Goal: Transaction & Acquisition: Book appointment/travel/reservation

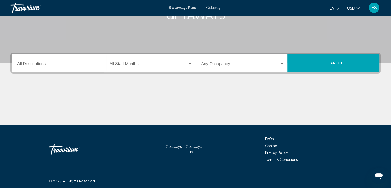
scroll to position [91, 0]
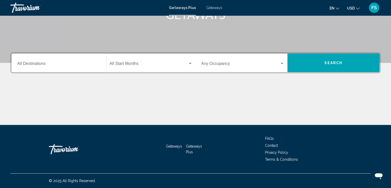
click at [173, 146] on span "Getaways" at bounding box center [174, 146] width 16 height 4
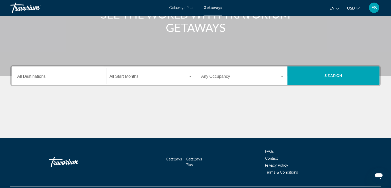
scroll to position [80, 0]
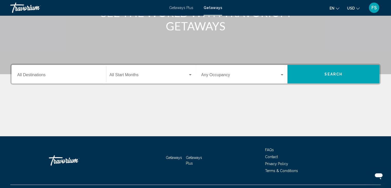
click at [193, 156] on span "Getaways Plus" at bounding box center [194, 160] width 16 height 10
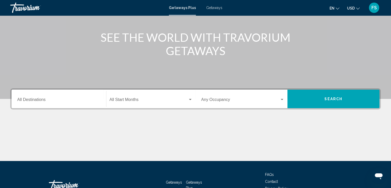
scroll to position [60, 0]
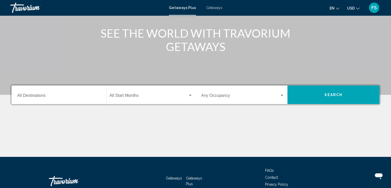
click at [149, 98] on span "Search widget" at bounding box center [148, 96] width 78 height 5
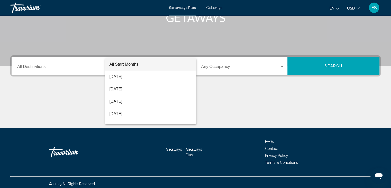
scroll to position [91, 0]
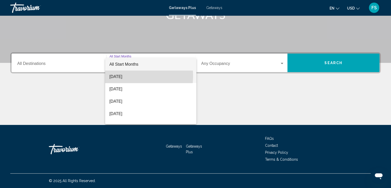
click at [121, 76] on span "[DATE]" at bounding box center [150, 76] width 83 height 12
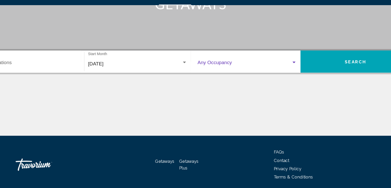
click at [283, 63] on div "Search widget" at bounding box center [282, 63] width 3 height 1
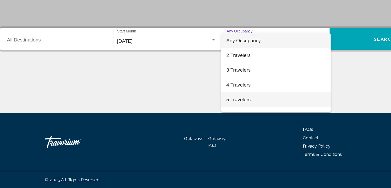
click at [212, 115] on span "5 Travelers" at bounding box center [242, 113] width 83 height 12
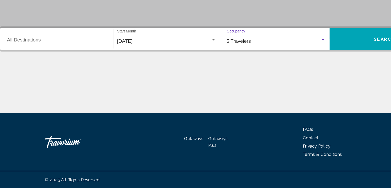
click at [270, 64] on div "5 Travelers" at bounding box center [240, 64] width 79 height 5
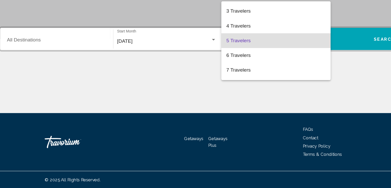
scroll to position [58, 0]
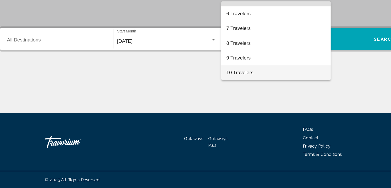
click at [225, 91] on span "10 Travelers" at bounding box center [242, 91] width 83 height 12
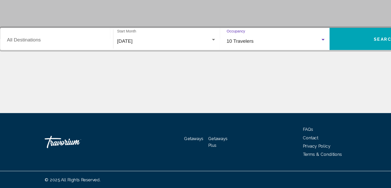
click at [323, 67] on button "Search" at bounding box center [333, 62] width 92 height 18
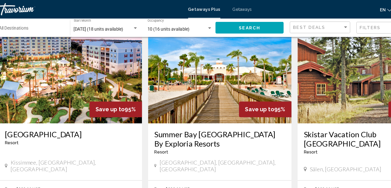
scroll to position [190, 0]
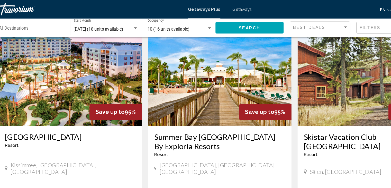
click at [311, 91] on img "Main content" at bounding box center [320, 64] width 120 height 82
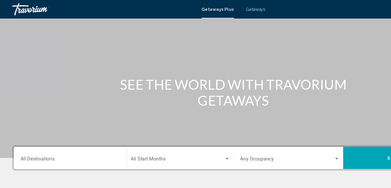
scroll to position [21, 0]
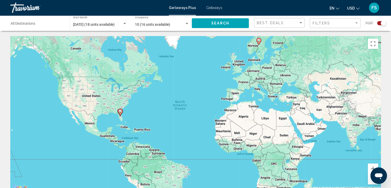
click at [82, 24] on span "[DATE] (18 units available)" at bounding box center [94, 24] width 42 height 4
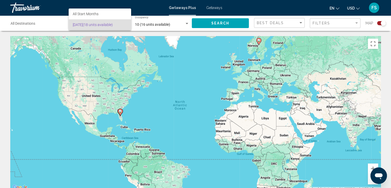
click at [44, 23] on div at bounding box center [195, 94] width 391 height 188
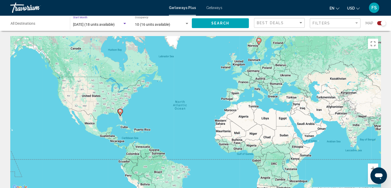
click at [126, 23] on div "Search widget" at bounding box center [124, 24] width 5 height 4
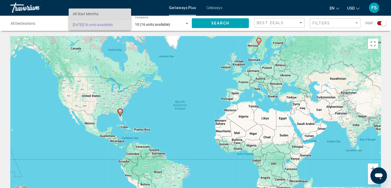
click at [89, 14] on span "All Start Months" at bounding box center [86, 14] width 26 height 4
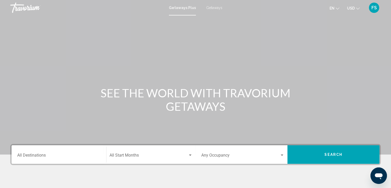
click at [140, 159] on div "Start Month All Start Months" at bounding box center [150, 154] width 83 height 16
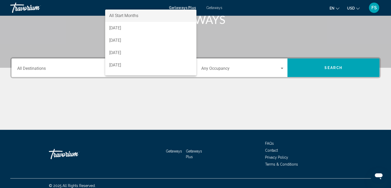
scroll to position [91, 0]
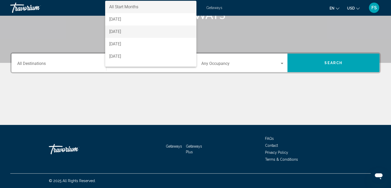
click at [135, 32] on span "[DATE]" at bounding box center [150, 31] width 83 height 12
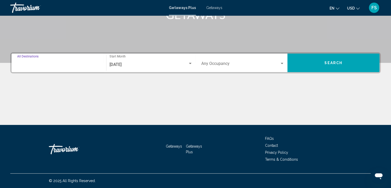
click at [72, 63] on input "Destination All Destinations" at bounding box center [58, 64] width 83 height 5
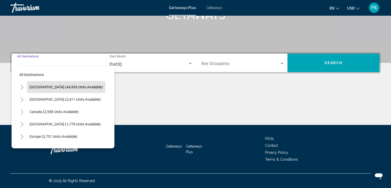
click at [74, 87] on span "[GEOGRAPHIC_DATA] (44,936 units available)" at bounding box center [66, 87] width 73 height 4
type input "**********"
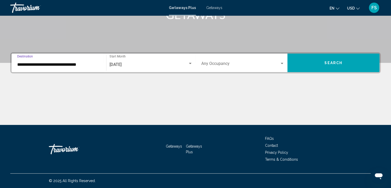
click at [147, 62] on div "[DATE] Start Month All Start Months" at bounding box center [150, 63] width 83 height 16
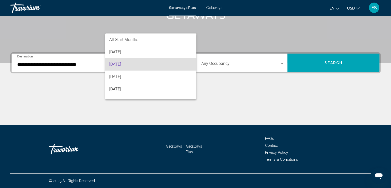
click at [261, 65] on div at bounding box center [195, 94] width 391 height 188
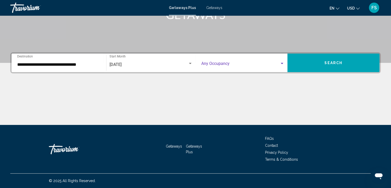
drag, startPoint x: 282, startPoint y: 65, endPoint x: 243, endPoint y: 62, distance: 39.7
click at [243, 62] on div "Occupancy Any Occupancy" at bounding box center [242, 63] width 83 height 16
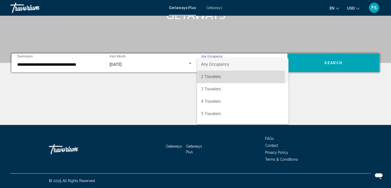
click at [225, 79] on span "2 Travelers" at bounding box center [242, 76] width 83 height 12
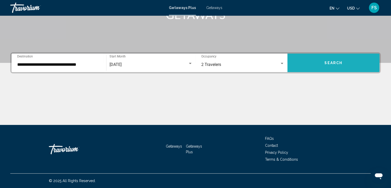
click at [337, 64] on span "Search" at bounding box center [333, 63] width 18 height 4
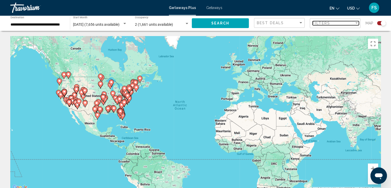
click at [324, 22] on span "Filters" at bounding box center [320, 23] width 17 height 4
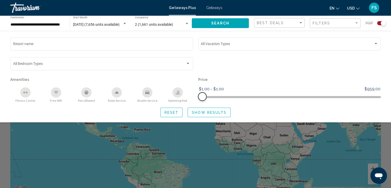
drag, startPoint x: 376, startPoint y: 96, endPoint x: 253, endPoint y: 116, distance: 124.1
click at [253, 116] on div "Resort name Vacation Types All Vacation Types Bedroom Types All Bedroom Types A…" at bounding box center [195, 76] width 391 height 81
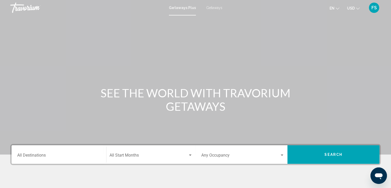
click at [61, 153] on div "Destination All Destinations" at bounding box center [58, 154] width 83 height 16
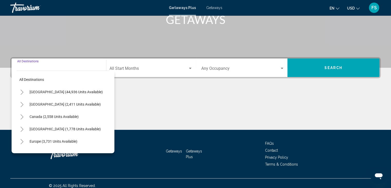
scroll to position [91, 0]
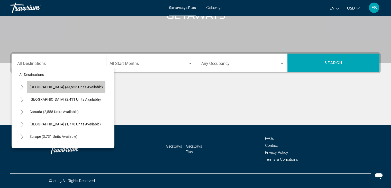
click at [68, 83] on button "[GEOGRAPHIC_DATA] (44,936 units available)" at bounding box center [66, 87] width 78 height 12
type input "**********"
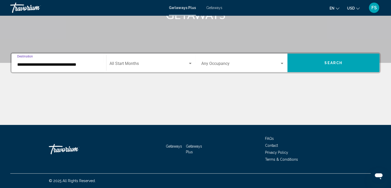
click at [169, 66] on span "Search widget" at bounding box center [148, 64] width 78 height 5
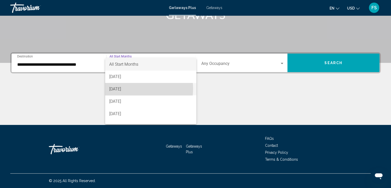
click at [133, 88] on span "[DATE]" at bounding box center [150, 89] width 83 height 12
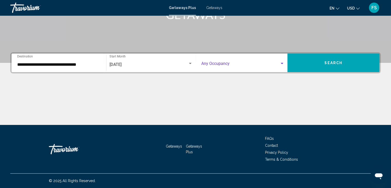
click at [284, 64] on div "Search widget" at bounding box center [282, 63] width 5 height 4
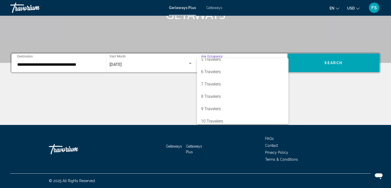
scroll to position [58, 0]
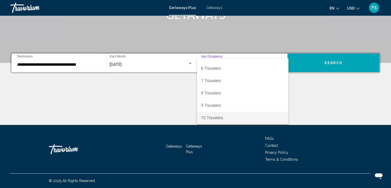
click at [221, 117] on span "10 Travelers" at bounding box center [242, 117] width 83 height 12
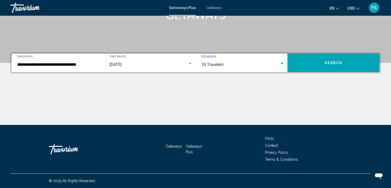
click at [340, 64] on span "Search" at bounding box center [333, 63] width 18 height 4
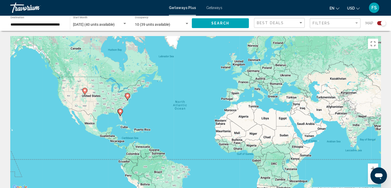
click at [128, 95] on image "Main content" at bounding box center [127, 95] width 3 height 3
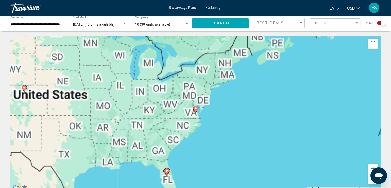
click at [197, 111] on gmp-advanced-marker "Main content" at bounding box center [195, 109] width 5 height 8
type input "**********"
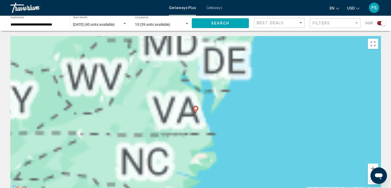
click at [209, 23] on button "Search" at bounding box center [220, 23] width 57 height 10
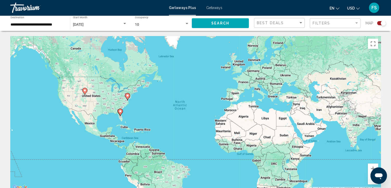
click at [220, 21] on button "Search" at bounding box center [220, 23] width 57 height 10
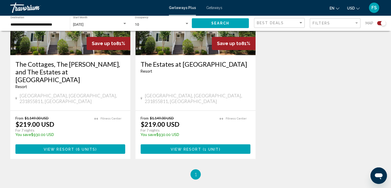
scroll to position [243, 0]
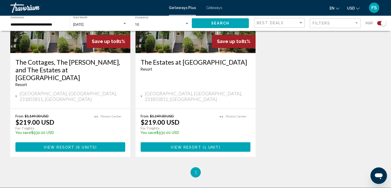
click at [181, 52] on img "Main content" at bounding box center [195, 12] width 120 height 82
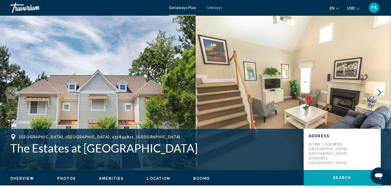
click at [378, 95] on icon "Next image" at bounding box center [379, 92] width 6 height 6
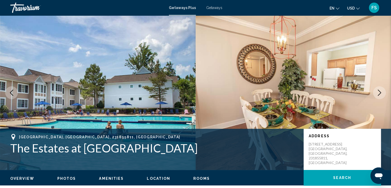
click at [380, 92] on icon "Next image" at bounding box center [379, 92] width 3 height 6
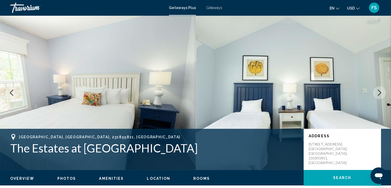
click at [380, 92] on icon "Next image" at bounding box center [379, 92] width 3 height 6
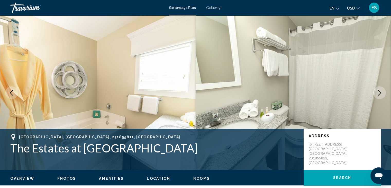
click at [380, 92] on icon "Next image" at bounding box center [379, 92] width 3 height 6
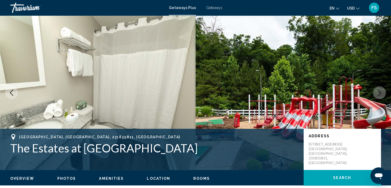
click at [380, 92] on icon "Next image" at bounding box center [379, 92] width 3 height 6
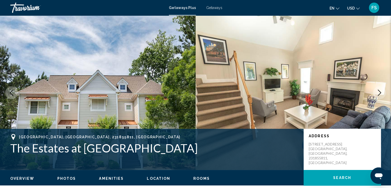
click at [380, 92] on icon "Next image" at bounding box center [379, 92] width 3 height 6
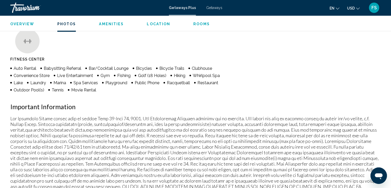
scroll to position [430, 0]
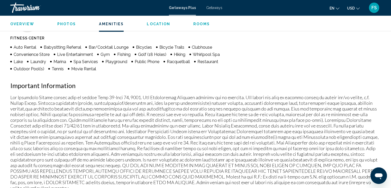
click at [387, 104] on div "Overview Type Resort All-Inclusive No All-Inclusive Address [STREET_ADDRESS] De…" at bounding box center [195, 173] width 391 height 817
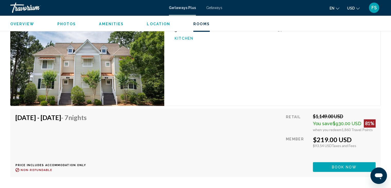
scroll to position [822, 0]
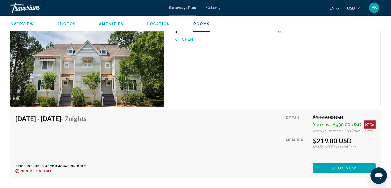
click at [376, 120] on div "[DATE] - [DATE] - 7 Nights Price includes accommodation only Refundable until :…" at bounding box center [195, 143] width 370 height 68
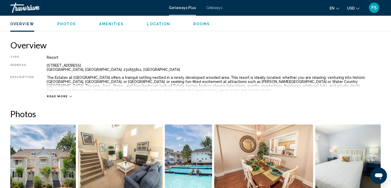
scroll to position [155, 0]
click at [54, 95] on span "Read more" at bounding box center [57, 96] width 21 height 3
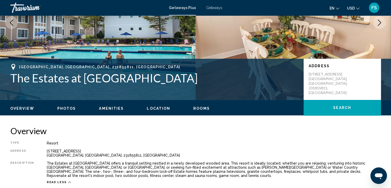
scroll to position [0, 0]
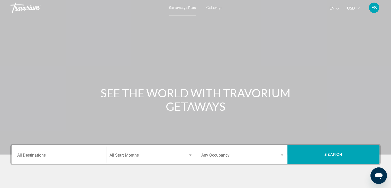
click at [61, 153] on div "Destination All Destinations" at bounding box center [58, 154] width 83 height 16
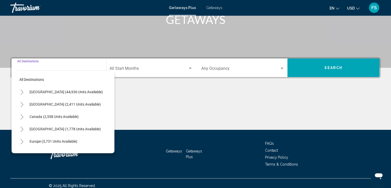
scroll to position [91, 0]
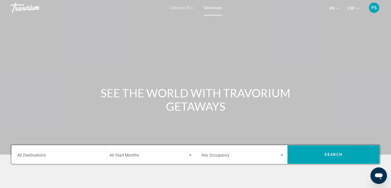
click at [190, 155] on div "Search widget" at bounding box center [190, 154] width 3 height 1
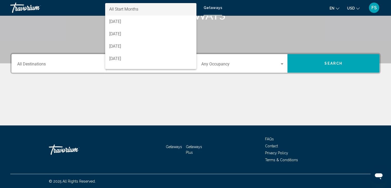
scroll to position [91, 0]
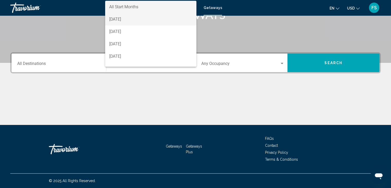
click at [126, 17] on span "[DATE]" at bounding box center [150, 19] width 83 height 12
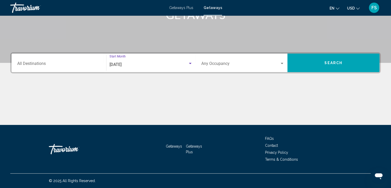
click at [78, 62] on input "Destination All Destinations" at bounding box center [58, 64] width 83 height 5
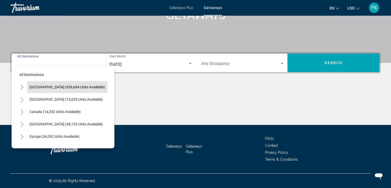
click at [66, 86] on span "[GEOGRAPHIC_DATA] (636,664 units available)" at bounding box center [67, 87] width 75 height 4
type input "**********"
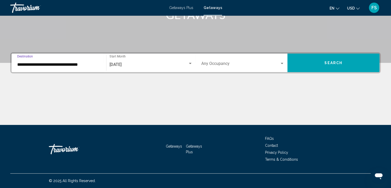
click at [283, 64] on div "Search widget" at bounding box center [282, 63] width 3 height 1
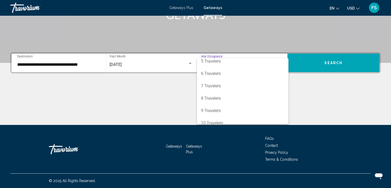
scroll to position [58, 0]
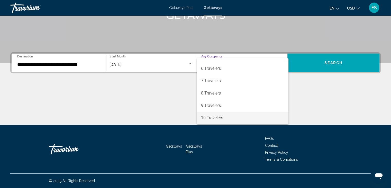
click at [202, 116] on span "10 Travelers" at bounding box center [242, 117] width 83 height 12
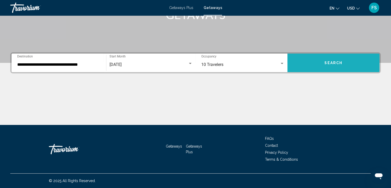
click at [344, 63] on button "Search" at bounding box center [333, 62] width 92 height 18
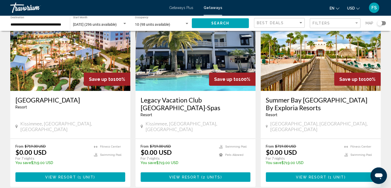
scroll to position [46, 0]
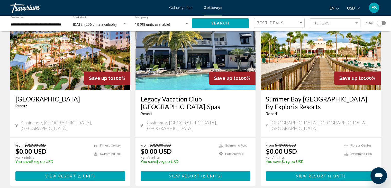
click at [75, 72] on img "Main content" at bounding box center [70, 48] width 120 height 82
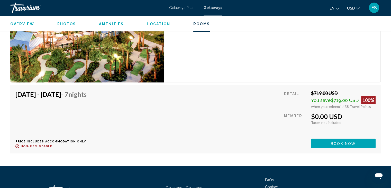
scroll to position [888, 0]
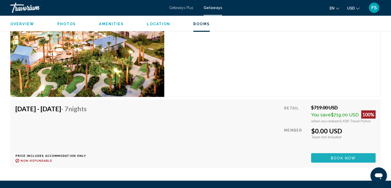
click at [338, 156] on span "Book now" at bounding box center [343, 157] width 25 height 4
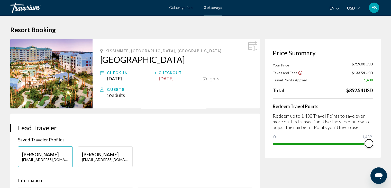
drag, startPoint x: 278, startPoint y: 137, endPoint x: 394, endPoint y: 85, distance: 127.2
click at [391, 85] on html "Skip to main content Getaways Plus Getaways en English Español Français Italian…" at bounding box center [195, 94] width 391 height 188
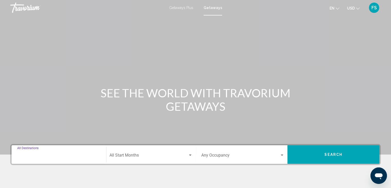
click at [88, 154] on input "Destination All Destinations" at bounding box center [58, 156] width 83 height 5
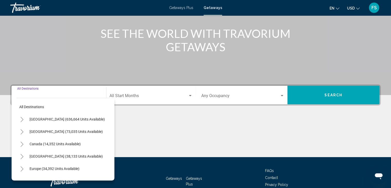
scroll to position [91, 0]
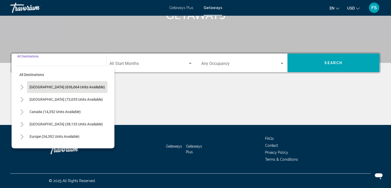
click at [79, 87] on span "[GEOGRAPHIC_DATA] (636,664 units available)" at bounding box center [67, 87] width 75 height 4
type input "**********"
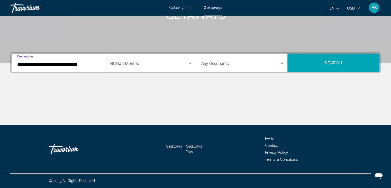
click at [130, 63] on span "Search widget" at bounding box center [148, 64] width 78 height 5
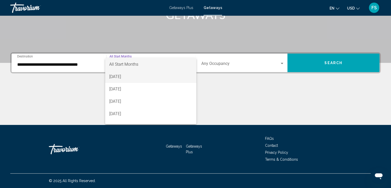
click at [130, 78] on span "[DATE]" at bounding box center [150, 76] width 83 height 12
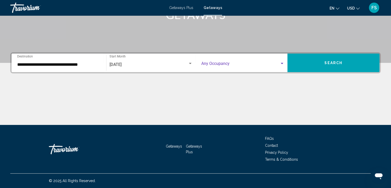
drag, startPoint x: 238, startPoint y: 63, endPoint x: 210, endPoint y: 67, distance: 28.7
click at [210, 67] on div "Occupancy Any Occupancy" at bounding box center [242, 63] width 83 height 16
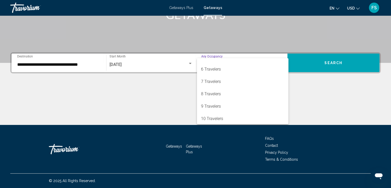
scroll to position [58, 0]
click at [222, 116] on span "10 Travelers" at bounding box center [242, 117] width 83 height 12
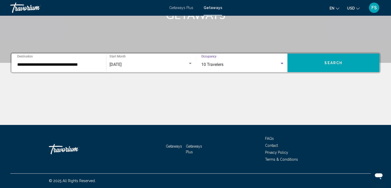
click at [191, 66] on div "[DATE]" at bounding box center [150, 64] width 83 height 5
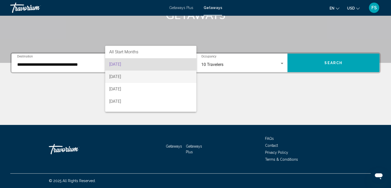
click at [136, 76] on span "[DATE]" at bounding box center [150, 76] width 83 height 12
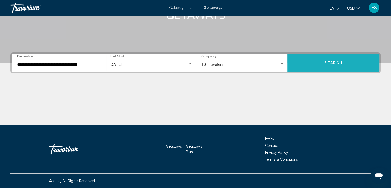
click at [323, 61] on button "Search" at bounding box center [333, 62] width 92 height 18
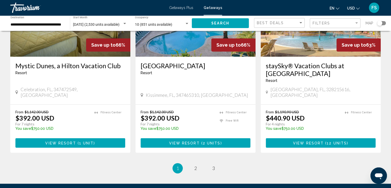
scroll to position [642, 0]
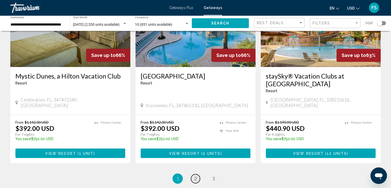
click at [198, 174] on link "page 2" at bounding box center [195, 178] width 9 height 9
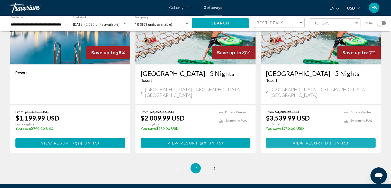
scroll to position [649, 0]
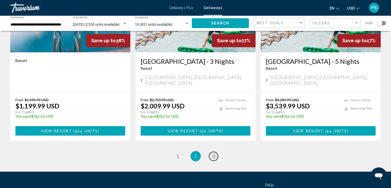
click at [217, 151] on link "page 3" at bounding box center [213, 155] width 9 height 9
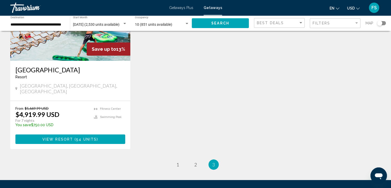
scroll to position [125, 0]
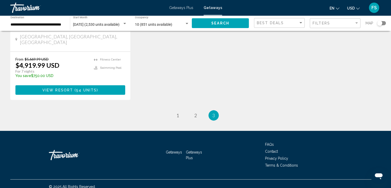
click at [174, 111] on link "page 1" at bounding box center [177, 115] width 9 height 9
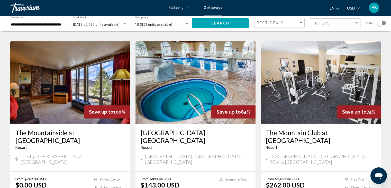
scroll to position [200, 0]
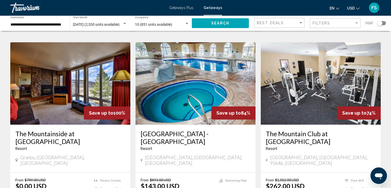
click at [80, 92] on img "Main content" at bounding box center [70, 83] width 120 height 82
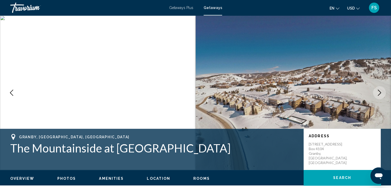
click at [376, 96] on button "Next image" at bounding box center [379, 92] width 13 height 13
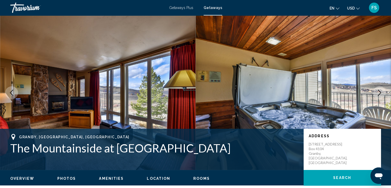
click at [379, 91] on icon "Next image" at bounding box center [379, 92] width 6 height 6
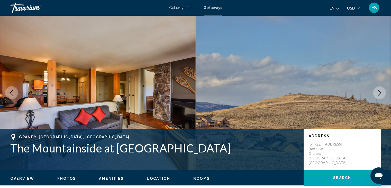
click at [375, 92] on button "Next image" at bounding box center [379, 92] width 13 height 13
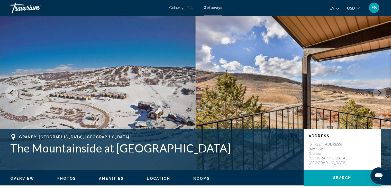
click at [375, 93] on button "Next image" at bounding box center [379, 92] width 13 height 13
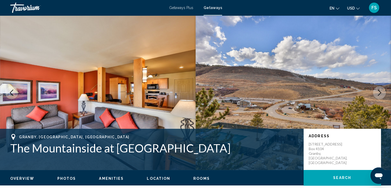
click at [374, 94] on button "Next image" at bounding box center [379, 92] width 13 height 13
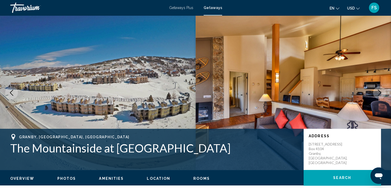
click at [374, 92] on button "Next image" at bounding box center [379, 92] width 13 height 13
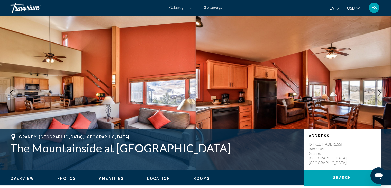
click at [374, 93] on button "Next image" at bounding box center [379, 92] width 13 height 13
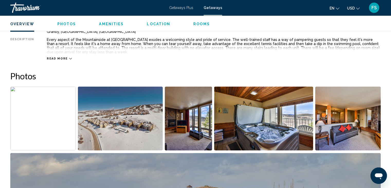
scroll to position [205, 0]
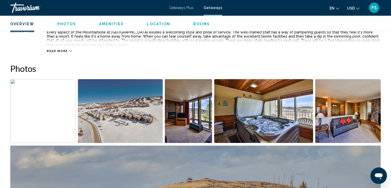
click at [343, 114] on img "Open full-screen image slider" at bounding box center [348, 111] width 66 height 64
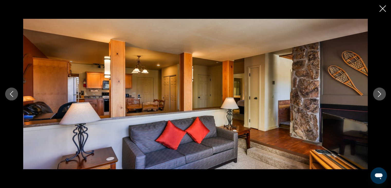
click at [378, 95] on icon "Next image" at bounding box center [379, 94] width 6 height 6
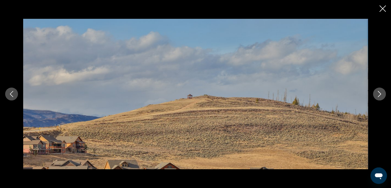
click at [378, 94] on icon "Next image" at bounding box center [379, 94] width 6 height 6
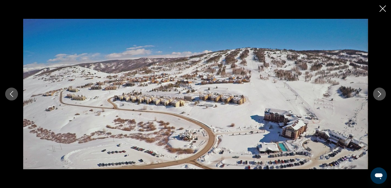
click at [377, 93] on icon "Next image" at bounding box center [379, 94] width 6 height 6
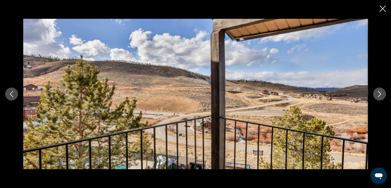
click at [376, 93] on button "Next image" at bounding box center [379, 93] width 13 height 13
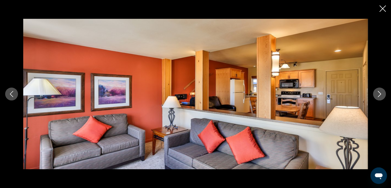
scroll to position [240, 0]
click at [378, 89] on button "Next image" at bounding box center [379, 93] width 13 height 13
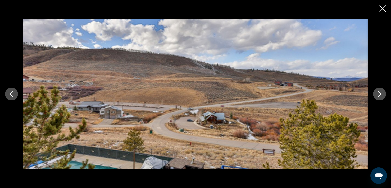
click at [373, 94] on button "Next image" at bounding box center [379, 93] width 13 height 13
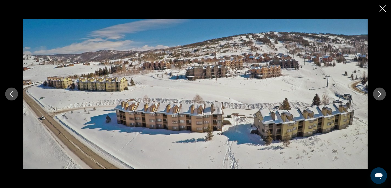
click at [373, 94] on button "Next image" at bounding box center [379, 93] width 13 height 13
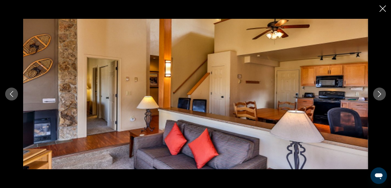
click at [15, 99] on div "Main content" at bounding box center [195, 94] width 391 height 150
click at [6, 91] on button "Previous image" at bounding box center [11, 93] width 13 height 13
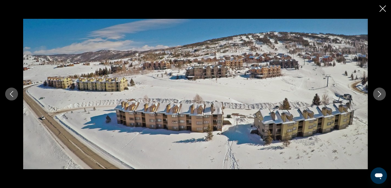
click at [376, 84] on div "Main content" at bounding box center [195, 94] width 391 height 150
click at [378, 89] on button "Next image" at bounding box center [379, 93] width 13 height 13
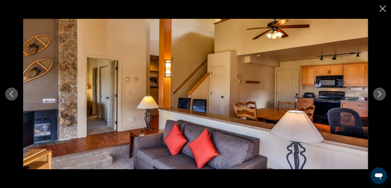
click at [377, 91] on icon "Next image" at bounding box center [379, 94] width 6 height 6
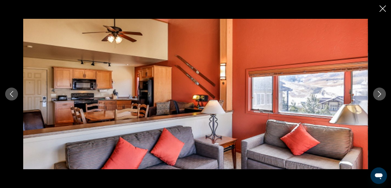
click at [375, 93] on button "Next image" at bounding box center [379, 93] width 13 height 13
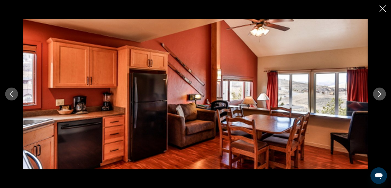
click at [370, 95] on div "Main content" at bounding box center [195, 94] width 391 height 150
click at [377, 94] on icon "Next image" at bounding box center [379, 94] width 6 height 6
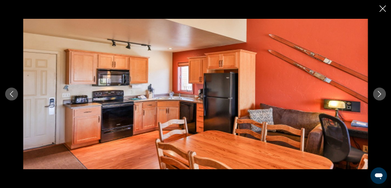
click at [378, 94] on icon "Next image" at bounding box center [379, 94] width 6 height 6
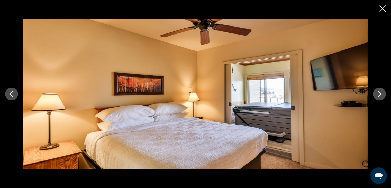
click at [378, 96] on icon "Next image" at bounding box center [379, 94] width 3 height 6
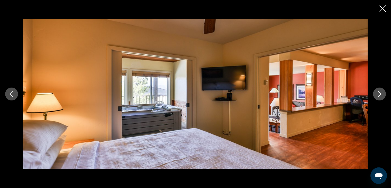
click at [380, 94] on icon "Next image" at bounding box center [379, 94] width 3 height 6
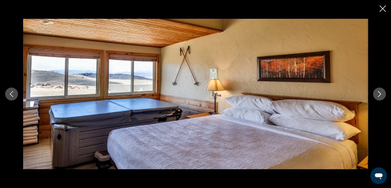
click at [378, 93] on icon "Next image" at bounding box center [379, 94] width 6 height 6
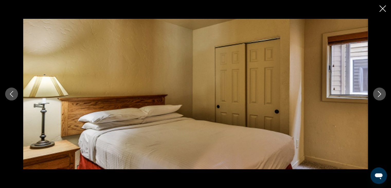
click at [382, 94] on icon "Next image" at bounding box center [379, 94] width 6 height 6
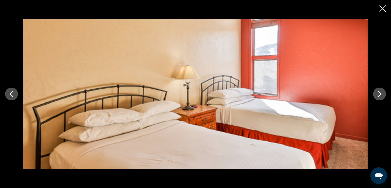
click at [378, 91] on icon "Next image" at bounding box center [379, 94] width 6 height 6
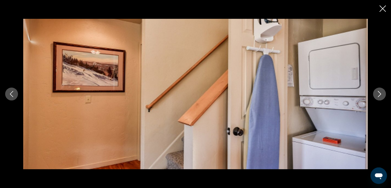
click at [379, 93] on icon "Next image" at bounding box center [379, 94] width 3 height 6
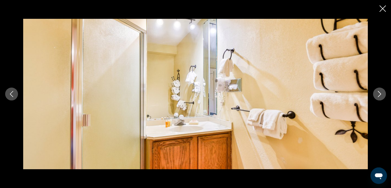
click at [382, 94] on icon "Next image" at bounding box center [379, 94] width 6 height 6
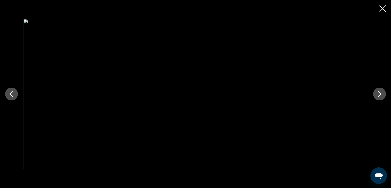
click at [382, 93] on icon "Next image" at bounding box center [379, 94] width 6 height 6
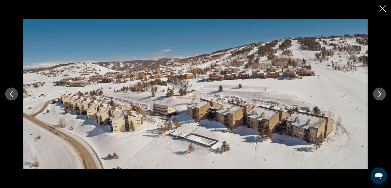
click at [385, 5] on icon "Close slideshow" at bounding box center [382, 8] width 6 height 6
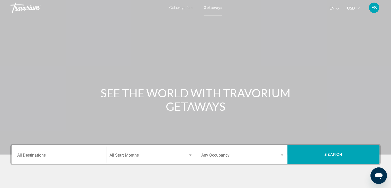
click at [80, 151] on div "Destination All Destinations" at bounding box center [58, 154] width 83 height 16
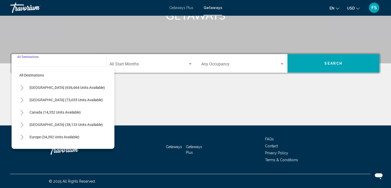
scroll to position [91, 0]
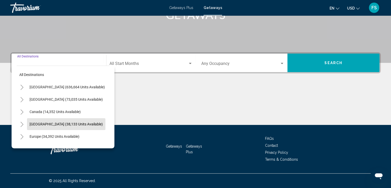
click at [80, 124] on span "[GEOGRAPHIC_DATA] (38,133 units available)" at bounding box center [66, 124] width 73 height 4
type input "**********"
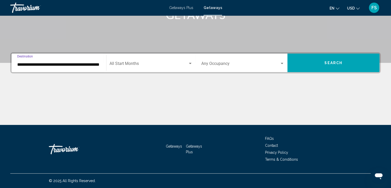
click at [137, 64] on span "Search widget" at bounding box center [148, 64] width 78 height 5
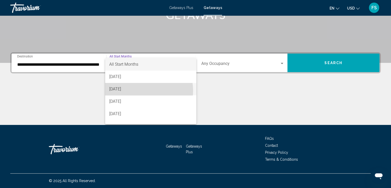
click at [137, 90] on span "[DATE]" at bounding box center [150, 89] width 83 height 12
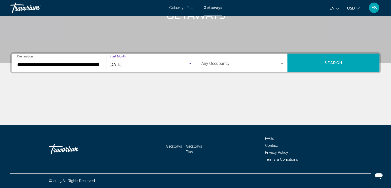
click at [282, 62] on div "Search widget" at bounding box center [282, 63] width 5 height 4
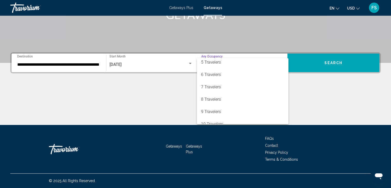
scroll to position [58, 0]
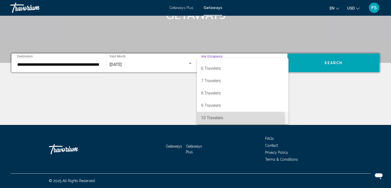
click at [224, 119] on span "10 Travelers" at bounding box center [242, 117] width 83 height 12
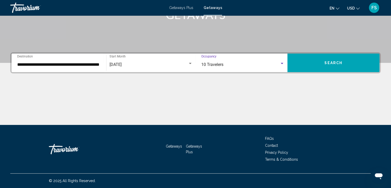
click at [323, 61] on button "Search" at bounding box center [333, 62] width 92 height 18
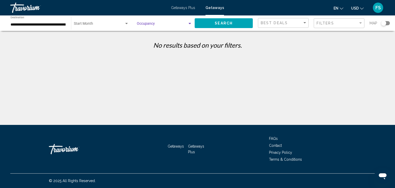
click at [188, 24] on div "Search widget" at bounding box center [189, 23] width 3 height 1
click at [160, 24] on span "Any Occupancy" at bounding box center [149, 25] width 25 height 4
click at [107, 24] on span "Search widget" at bounding box center [99, 25] width 50 height 4
click at [123, 26] on span "All Start Months" at bounding box center [101, 24] width 55 height 11
click at [223, 22] on span "Search" at bounding box center [224, 23] width 18 height 4
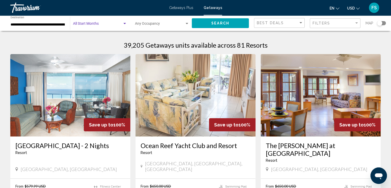
click at [94, 23] on span "Search widget" at bounding box center [97, 25] width 49 height 4
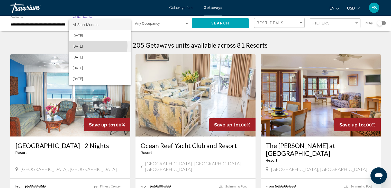
click at [93, 45] on span "[DATE]" at bounding box center [100, 46] width 54 height 11
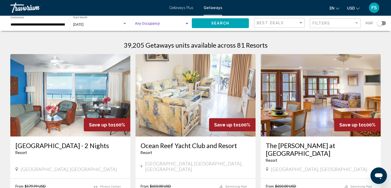
click at [187, 24] on div "Search widget" at bounding box center [186, 24] width 5 height 4
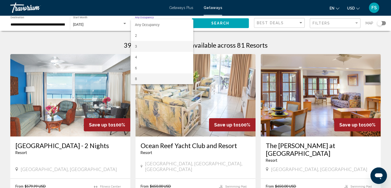
click at [138, 79] on span "8" at bounding box center [162, 78] width 54 height 11
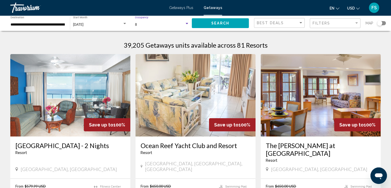
click at [225, 24] on span "Search" at bounding box center [220, 23] width 18 height 4
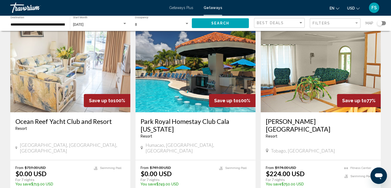
scroll to position [24, 0]
click at [236, 75] on img "Main content" at bounding box center [195, 71] width 120 height 82
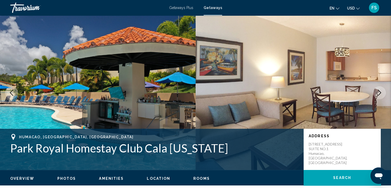
click at [167, 73] on img "Main content" at bounding box center [98, 92] width 196 height 154
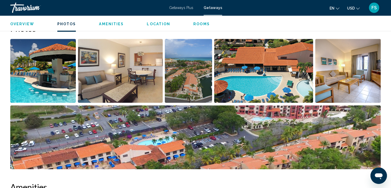
scroll to position [257, 0]
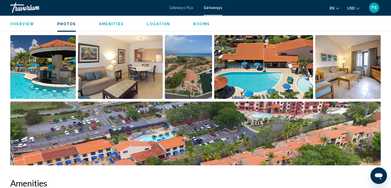
click at [197, 63] on img "Open full-screen image slider" at bounding box center [189, 67] width 48 height 64
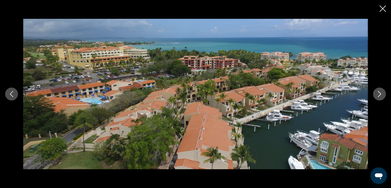
click at [382, 93] on icon "Next image" at bounding box center [379, 94] width 6 height 6
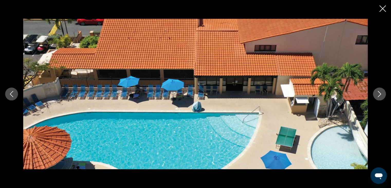
click at [382, 92] on icon "Next image" at bounding box center [379, 94] width 6 height 6
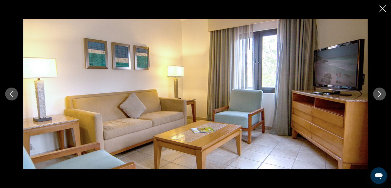
click at [382, 92] on icon "Next image" at bounding box center [379, 94] width 6 height 6
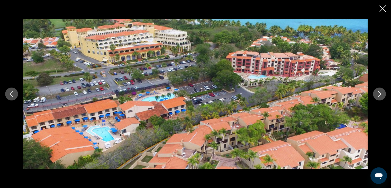
click at [382, 91] on icon "Next image" at bounding box center [379, 94] width 6 height 6
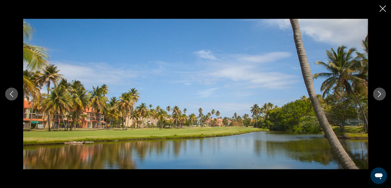
click at [382, 91] on icon "Next image" at bounding box center [379, 94] width 6 height 6
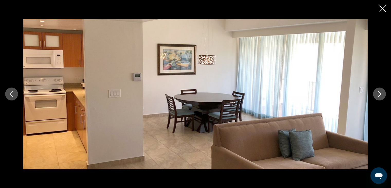
click at [382, 91] on icon "Next image" at bounding box center [379, 94] width 6 height 6
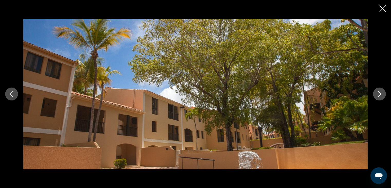
click at [382, 91] on icon "Next image" at bounding box center [379, 94] width 6 height 6
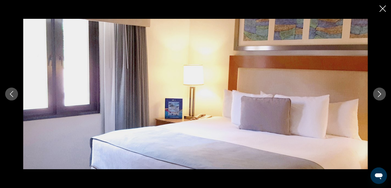
click at [382, 91] on icon "Next image" at bounding box center [379, 94] width 6 height 6
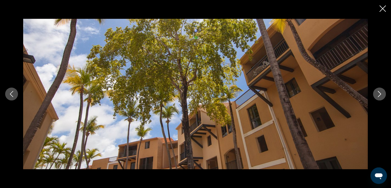
scroll to position [330, 0]
click at [381, 91] on icon "Next image" at bounding box center [379, 94] width 6 height 6
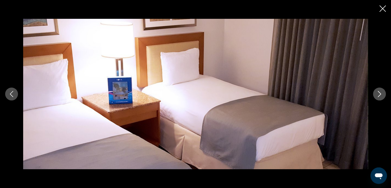
click at [379, 93] on icon "Next image" at bounding box center [379, 94] width 6 height 6
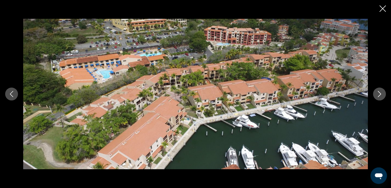
click at [379, 94] on icon "Next image" at bounding box center [379, 94] width 6 height 6
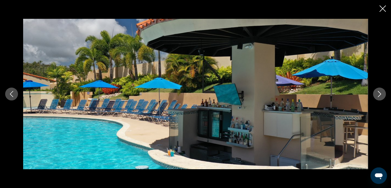
click at [378, 95] on icon "Next image" at bounding box center [379, 94] width 6 height 6
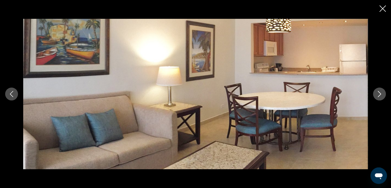
click at [378, 94] on icon "Next image" at bounding box center [379, 94] width 6 height 6
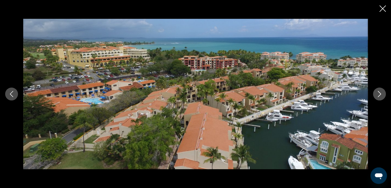
click at [384, 11] on icon "Close slideshow" at bounding box center [382, 8] width 6 height 6
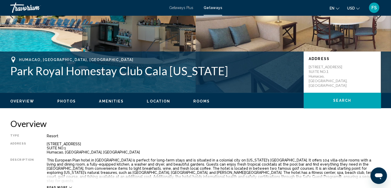
scroll to position [0, 0]
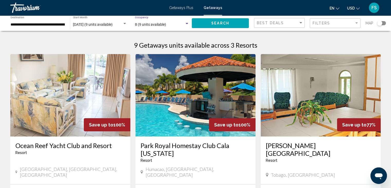
click at [176, 25] on div "8 (9 units available)" at bounding box center [160, 25] width 50 height 4
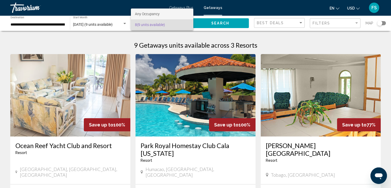
click at [150, 13] on span "Any Occupancy" at bounding box center [147, 14] width 25 height 4
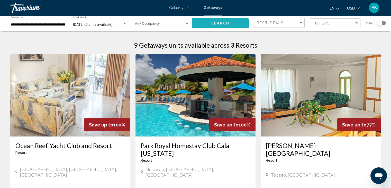
click at [213, 22] on span "Search" at bounding box center [220, 23] width 18 height 4
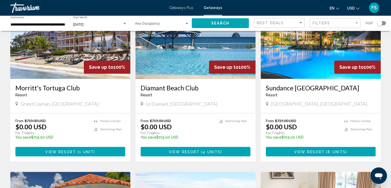
scroll to position [409, 0]
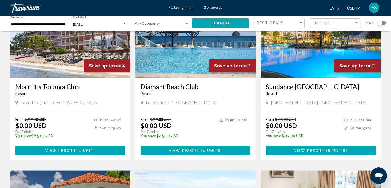
click at [331, 152] on span "8 units" at bounding box center [337, 150] width 18 height 4
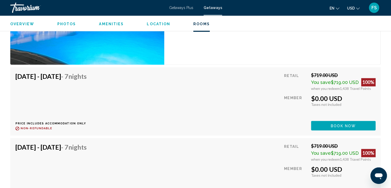
scroll to position [798, 0]
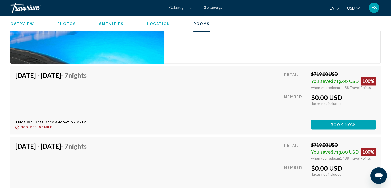
click at [359, 122] on button "Book now" at bounding box center [343, 124] width 64 height 10
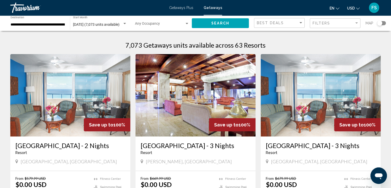
click at [182, 107] on img "Main content" at bounding box center [195, 95] width 120 height 82
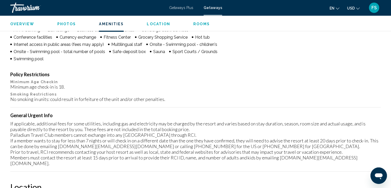
scroll to position [447, 0]
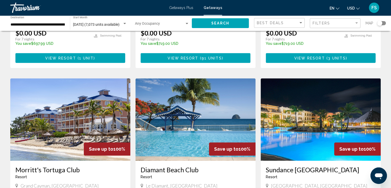
scroll to position [316, 0]
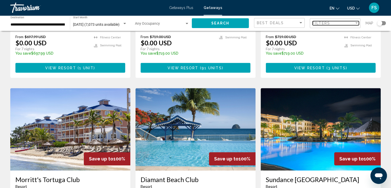
click at [347, 22] on div "Filters" at bounding box center [333, 23] width 42 height 4
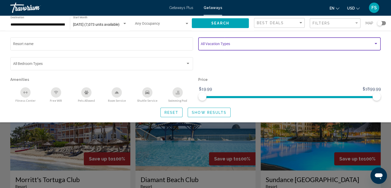
click at [269, 43] on span "Search widget" at bounding box center [287, 45] width 173 height 4
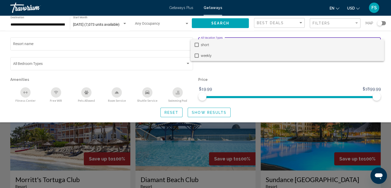
click at [203, 58] on span "weekly" at bounding box center [290, 55] width 179 height 11
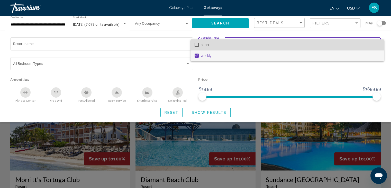
click at [197, 43] on mat-pseudo-checkbox at bounding box center [196, 45] width 4 height 4
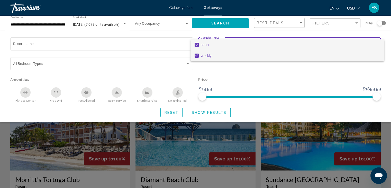
click at [197, 57] on mat-pseudo-checkbox at bounding box center [196, 55] width 4 height 4
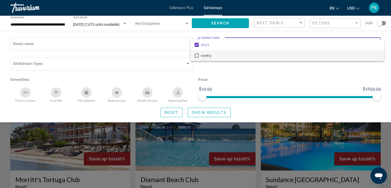
click at [292, 23] on div at bounding box center [195, 94] width 391 height 188
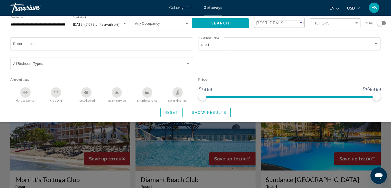
click at [300, 23] on div "Sort by" at bounding box center [300, 22] width 3 height 1
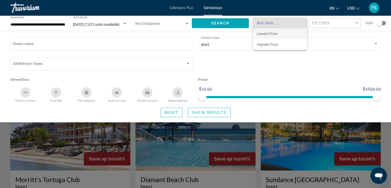
click at [279, 37] on span "Lowest Price" at bounding box center [280, 33] width 46 height 11
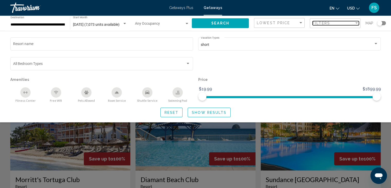
click at [340, 24] on div "Filters" at bounding box center [333, 23] width 42 height 4
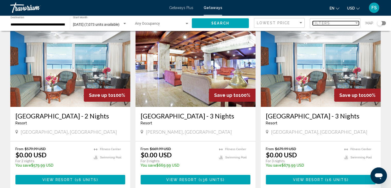
scroll to position [0, 0]
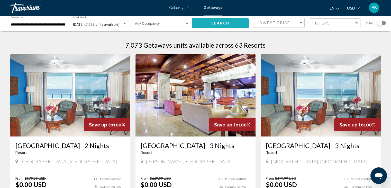
click at [217, 24] on span "Search" at bounding box center [220, 23] width 18 height 4
click at [203, 113] on img "Main content" at bounding box center [195, 95] width 120 height 82
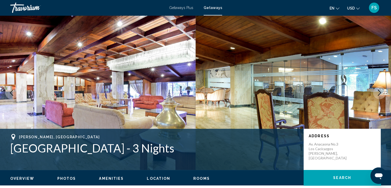
click at [377, 94] on icon "Next image" at bounding box center [379, 92] width 6 height 6
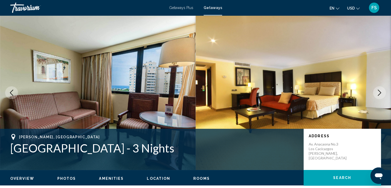
click at [377, 94] on icon "Next image" at bounding box center [379, 92] width 6 height 6
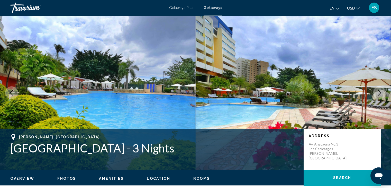
click at [377, 94] on icon "Next image" at bounding box center [379, 92] width 6 height 6
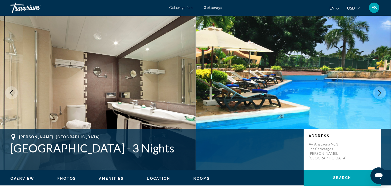
click at [377, 94] on icon "Next image" at bounding box center [379, 92] width 6 height 6
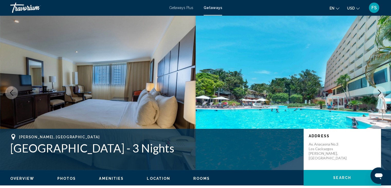
click at [377, 94] on icon "Next image" at bounding box center [379, 92] width 6 height 6
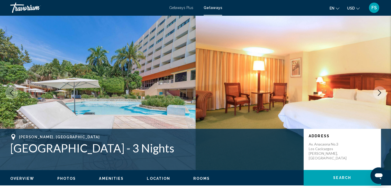
click at [377, 94] on icon "Next image" at bounding box center [379, 92] width 6 height 6
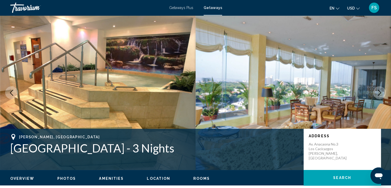
click at [377, 94] on icon "Next image" at bounding box center [379, 92] width 6 height 6
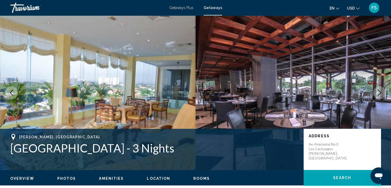
click at [377, 94] on icon "Next image" at bounding box center [379, 92] width 6 height 6
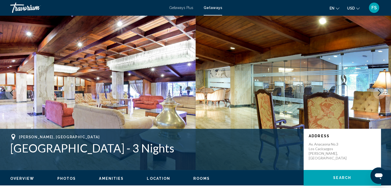
click at [377, 94] on icon "Next image" at bounding box center [379, 92] width 6 height 6
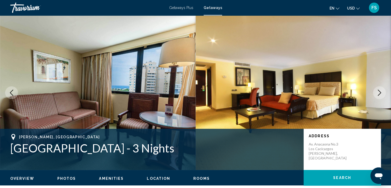
click at [377, 94] on icon "Next image" at bounding box center [379, 92] width 6 height 6
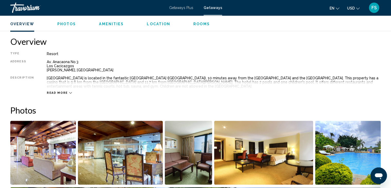
scroll to position [162, 0]
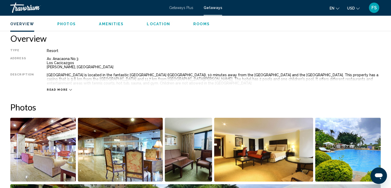
click at [53, 89] on span "Read more" at bounding box center [57, 89] width 21 height 3
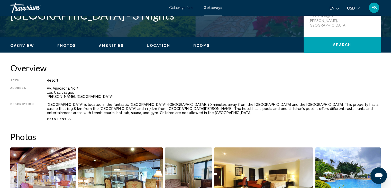
scroll to position [130, 0]
